Goal: Information Seeking & Learning: Check status

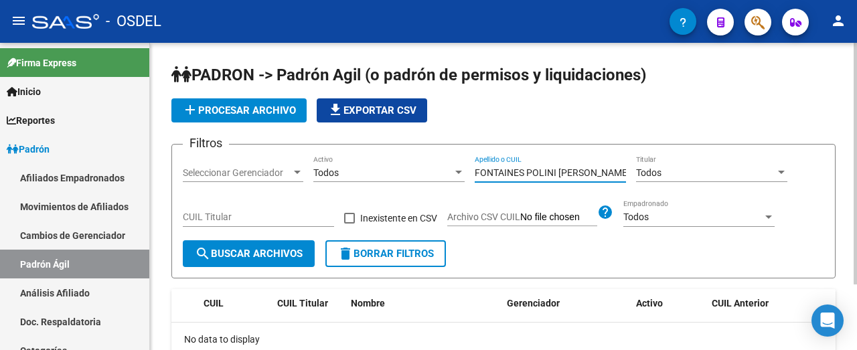
scroll to position [44, 0]
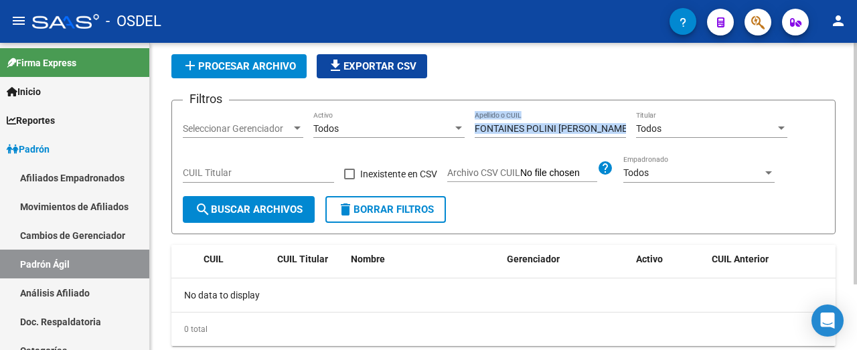
drag, startPoint x: 625, startPoint y: 125, endPoint x: 478, endPoint y: 122, distance: 147.4
click at [478, 122] on div "Filtros Seleccionar Gerenciador Seleccionar Gerenciador Todos Activo FONTAINES …" at bounding box center [504, 153] width 642 height 85
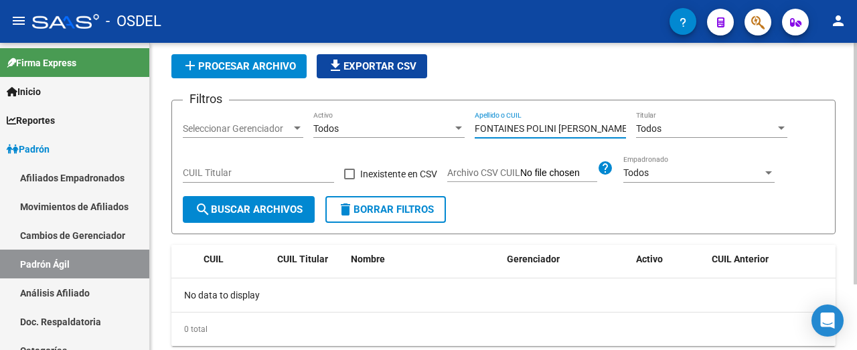
drag, startPoint x: 623, startPoint y: 130, endPoint x: 468, endPoint y: 137, distance: 154.8
click at [468, 137] on div "Filtros Seleccionar Gerenciador Seleccionar Gerenciador Todos Activo FONTAINES …" at bounding box center [504, 153] width 642 height 85
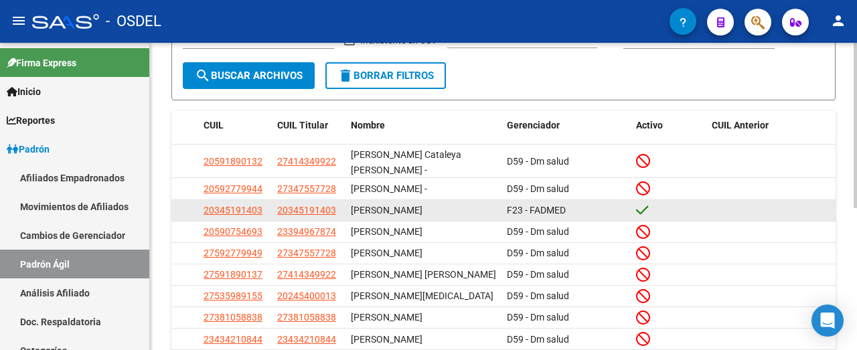
scroll to position [245, 0]
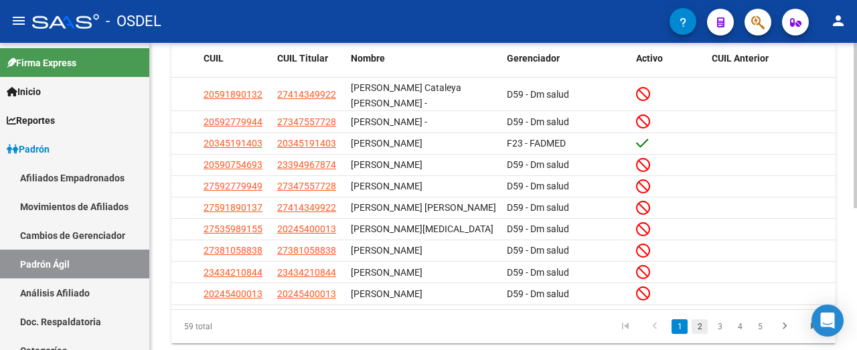
click at [699, 319] on link "2" at bounding box center [700, 326] width 16 height 15
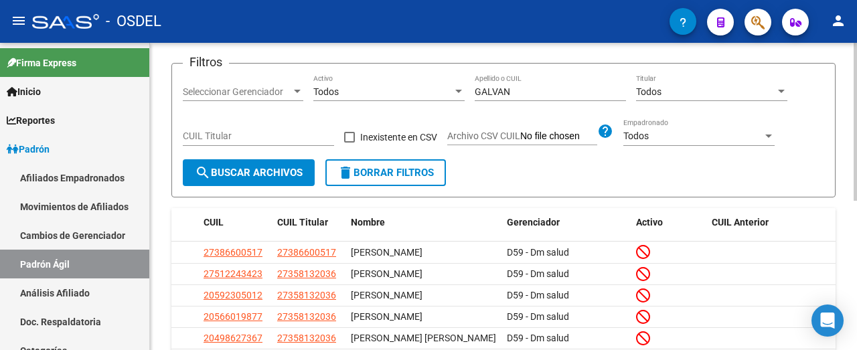
scroll to position [44, 0]
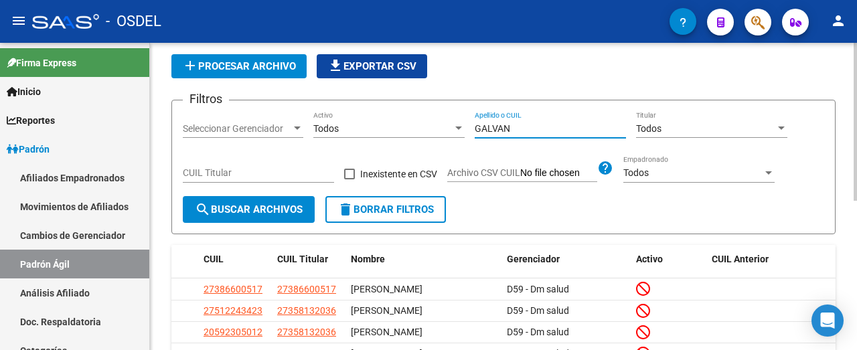
click at [527, 128] on input "GALVAN" at bounding box center [550, 128] width 151 height 11
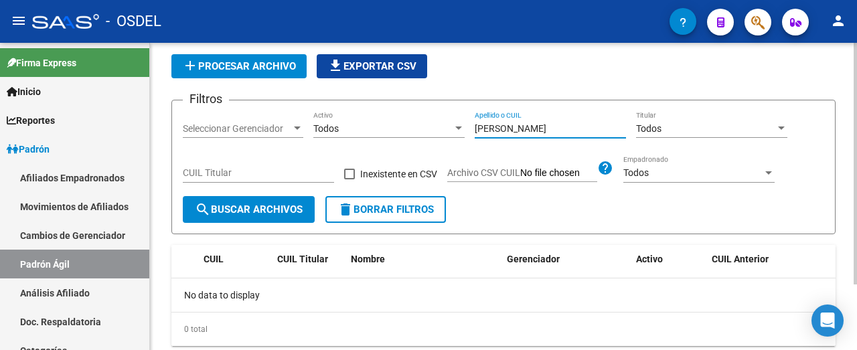
click at [558, 125] on input "[PERSON_NAME]" at bounding box center [550, 128] width 151 height 11
type input "GALVAN"
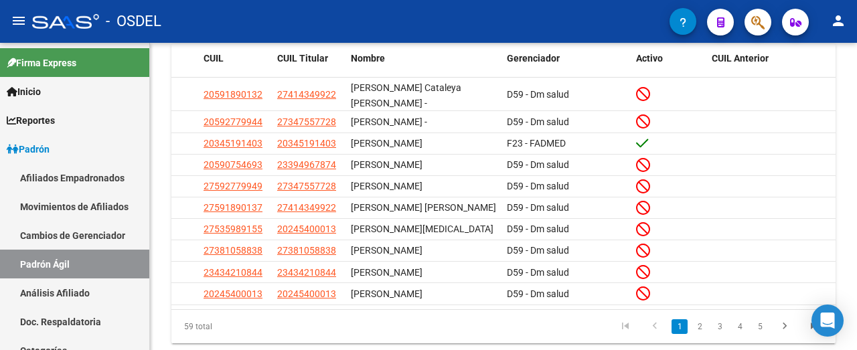
scroll to position [264, 0]
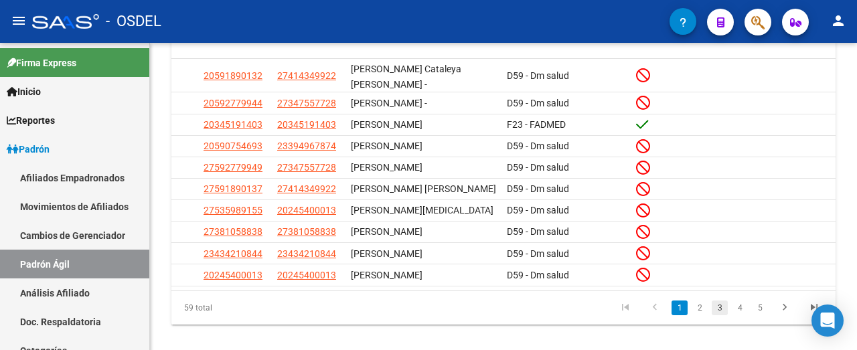
click at [719, 301] on link "3" at bounding box center [720, 308] width 16 height 15
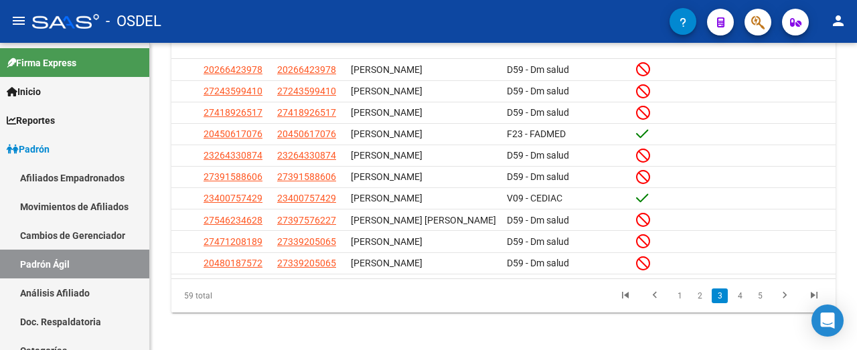
click at [737, 291] on link "4" at bounding box center [740, 296] width 16 height 15
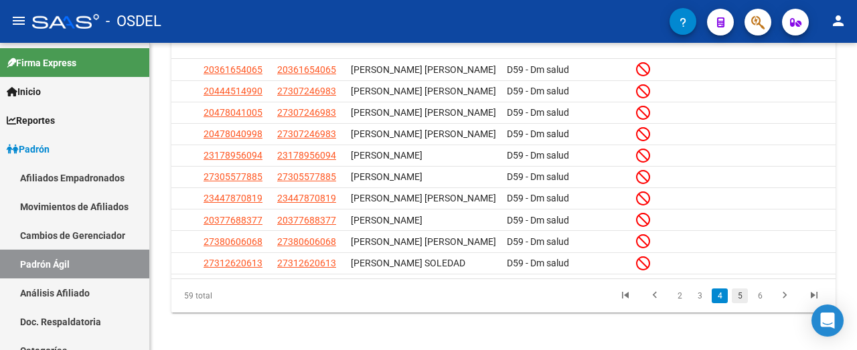
click at [740, 303] on link "5" at bounding box center [740, 296] width 16 height 15
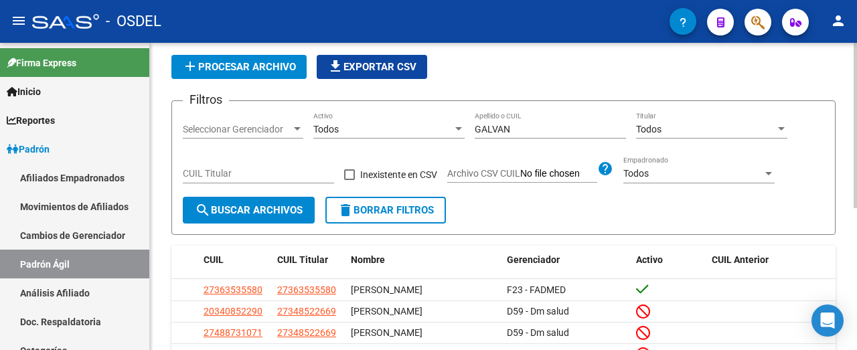
scroll to position [0, 0]
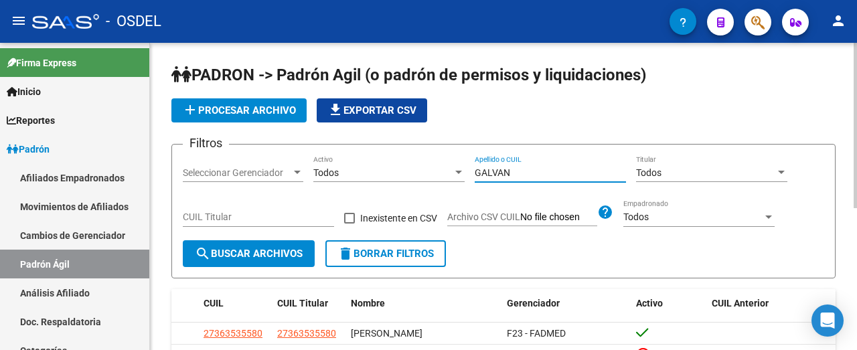
drag, startPoint x: 542, startPoint y: 174, endPoint x: 433, endPoint y: 182, distance: 110.1
click at [433, 182] on div "Filtros Seleccionar Gerenciador Seleccionar Gerenciador Todos Activo [PERSON_NA…" at bounding box center [504, 197] width 642 height 85
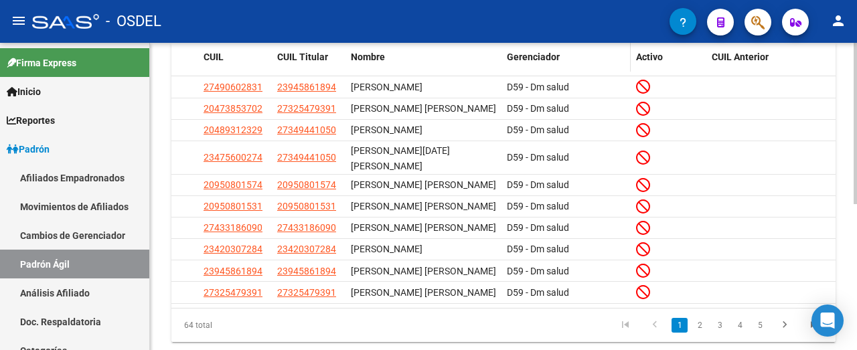
scroll to position [268, 0]
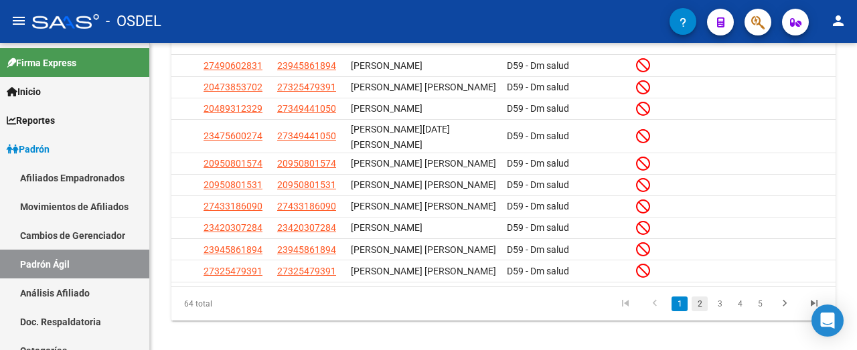
type input "[PERSON_NAME]"
click at [700, 300] on link "2" at bounding box center [700, 304] width 16 height 15
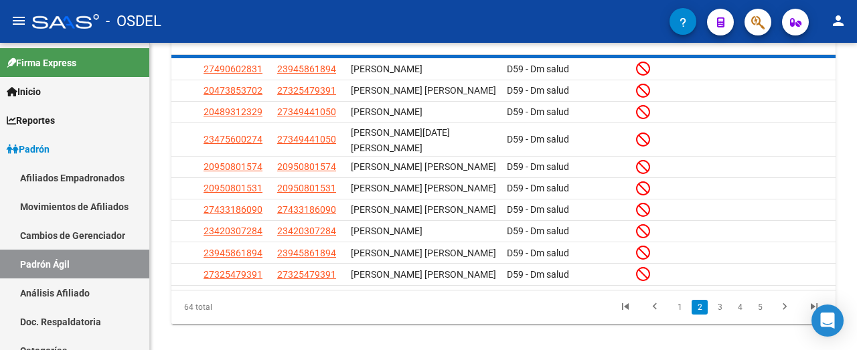
scroll to position [264, 0]
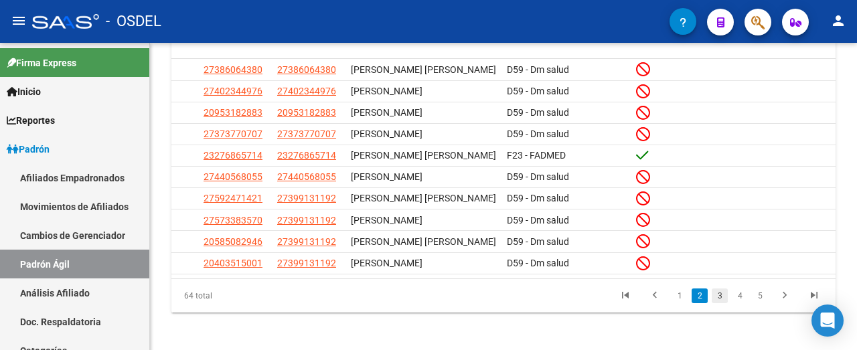
click at [719, 289] on link "3" at bounding box center [720, 296] width 16 height 15
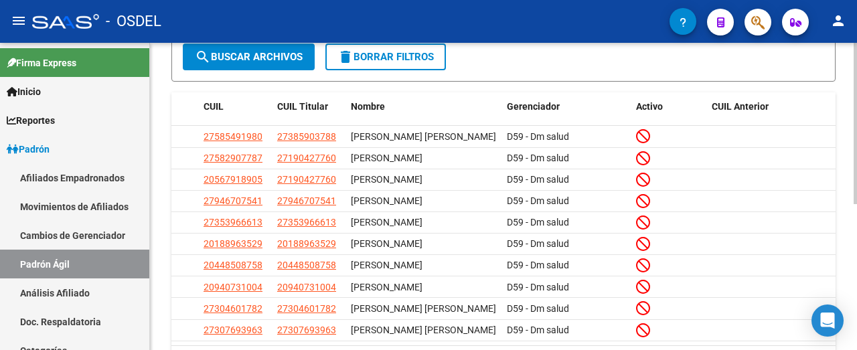
scroll to position [0, 0]
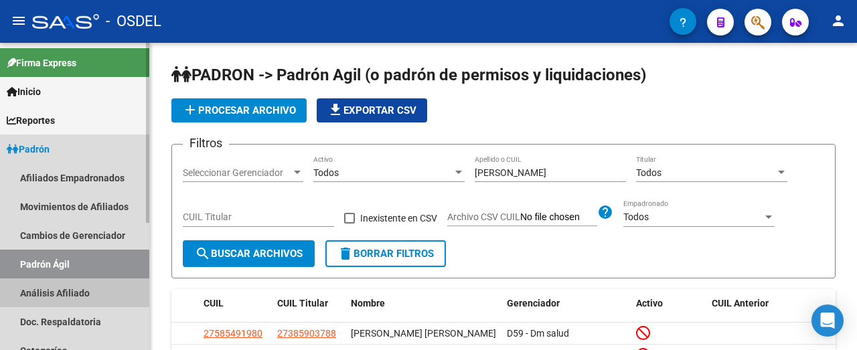
click at [76, 292] on link "Análisis Afiliado" at bounding box center [74, 293] width 149 height 29
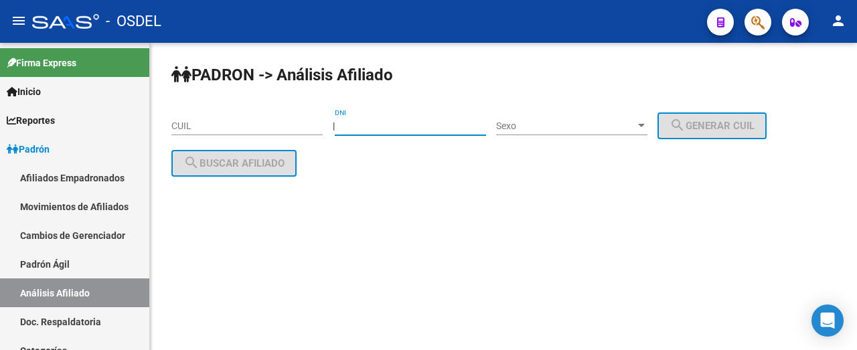
click at [378, 122] on input "DNI" at bounding box center [410, 126] width 151 height 11
type input "18852415"
click at [553, 123] on span "Sexo" at bounding box center [565, 126] width 139 height 11
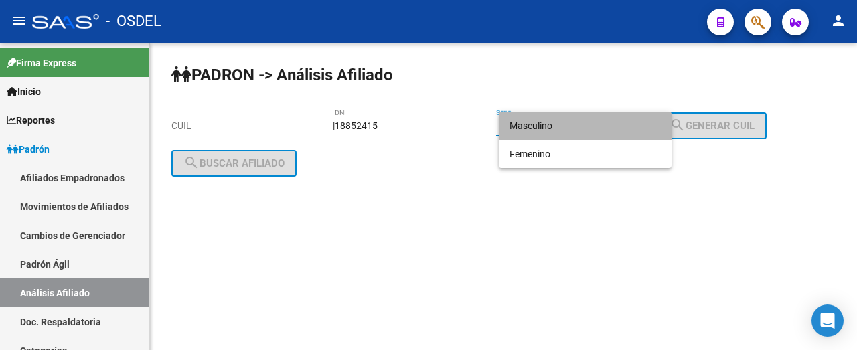
click at [548, 131] on span "Masculino" at bounding box center [585, 126] width 151 height 28
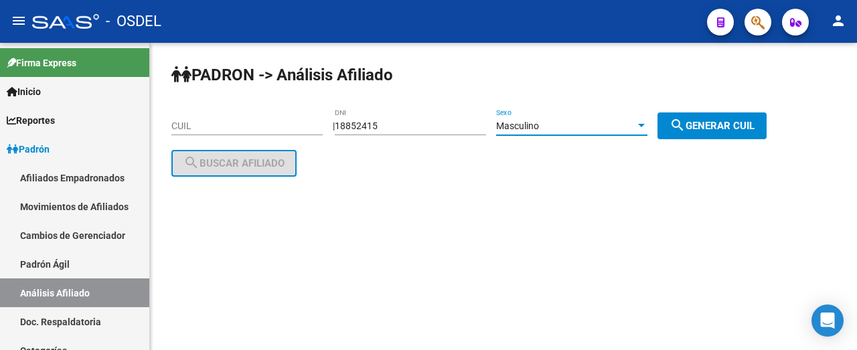
click at [718, 121] on span "search Generar CUIL" at bounding box center [712, 126] width 85 height 12
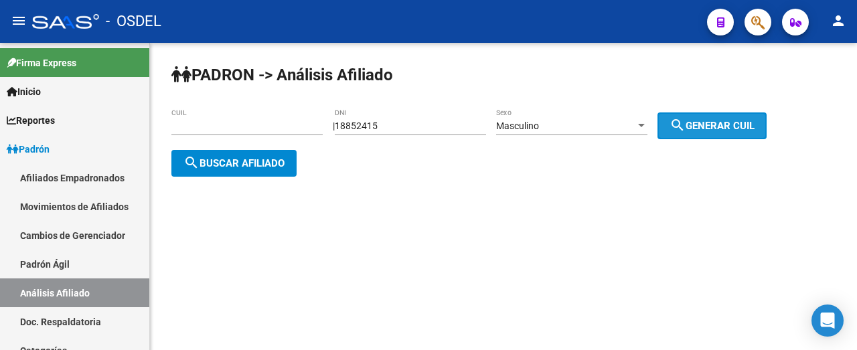
type input "20-18852415-0"
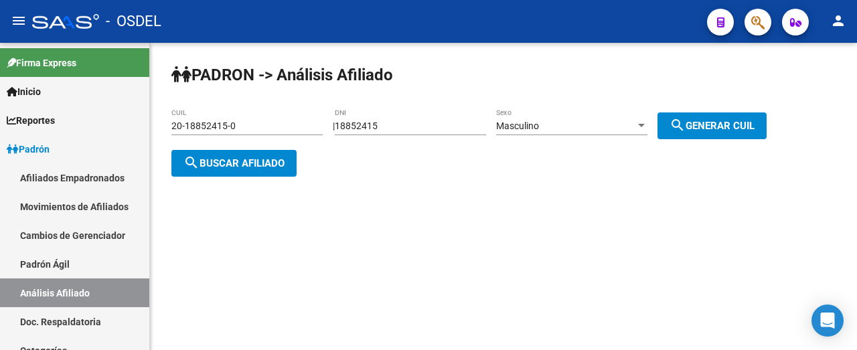
click at [247, 153] on button "search Buscar afiliado" at bounding box center [233, 163] width 125 height 27
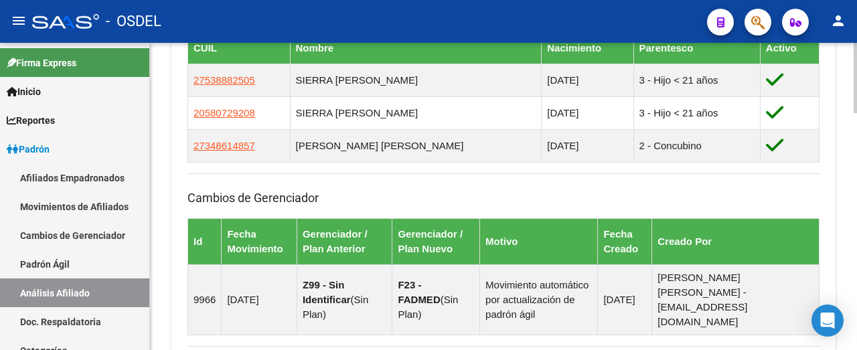
scroll to position [871, 0]
